Goal: Find specific page/section: Find specific page/section

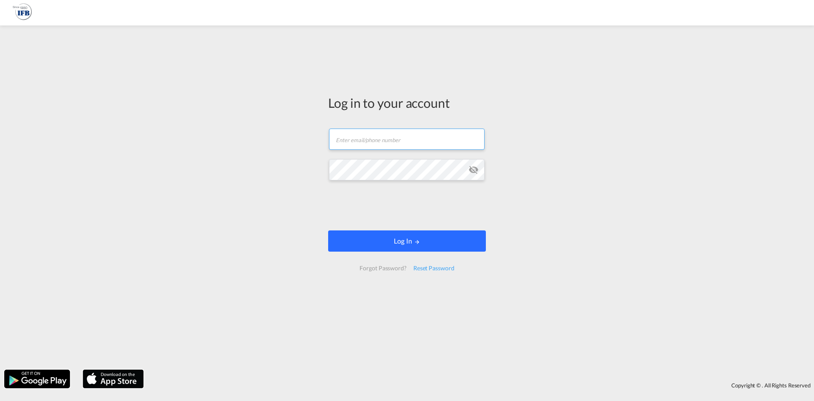
type input "[PERSON_NAME][DOMAIN_NAME][EMAIL_ADDRESS][DOMAIN_NAME]"
click at [414, 246] on button "Log In" at bounding box center [407, 240] width 158 height 21
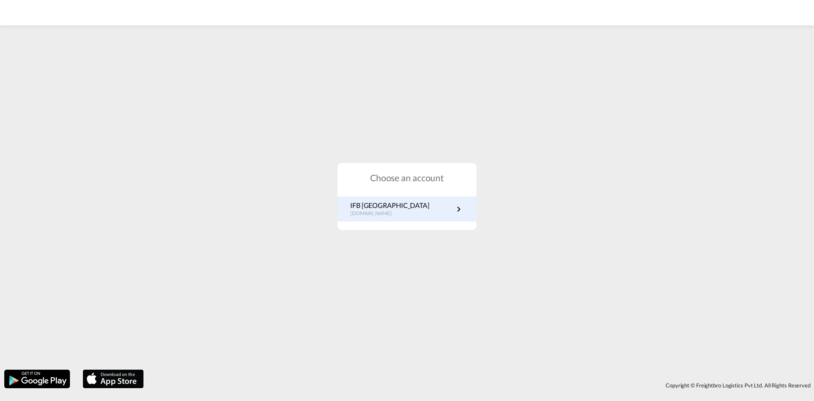
click at [390, 215] on p "[DOMAIN_NAME]" at bounding box center [389, 213] width 79 height 7
